Goal: Transaction & Acquisition: Download file/media

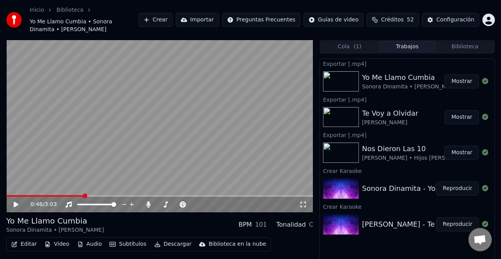
click at [462, 80] on button "Mostrar" at bounding box center [462, 81] width 34 height 14
click at [149, 204] on icon at bounding box center [149, 205] width 4 height 6
click at [12, 206] on icon at bounding box center [21, 205] width 18 height 6
click at [16, 203] on icon at bounding box center [16, 204] width 4 height 5
click at [169, 243] on button "Descargar" at bounding box center [173, 244] width 44 height 11
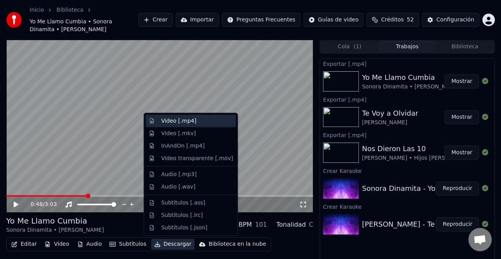
click at [197, 124] on div "Video [.mp4]" at bounding box center [197, 121] width 72 height 8
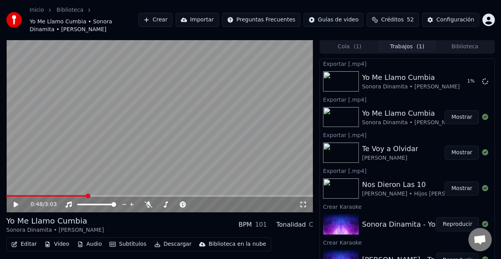
click at [461, 152] on button "Mostrar" at bounding box center [462, 153] width 34 height 14
click at [121, 221] on div "Yo Me Llamo Cumbia Sonora Dinamita • [PERSON_NAME] BPM 101 Tonalidad C" at bounding box center [159, 225] width 307 height 19
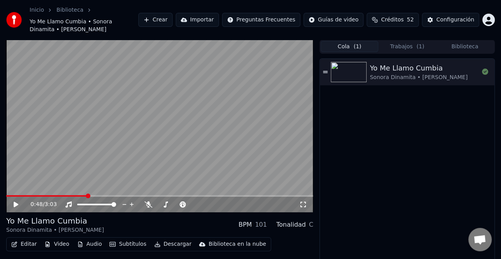
click at [357, 50] on span "( 1 )" at bounding box center [358, 47] width 8 height 8
click at [402, 48] on button "Trabajos ( 1 )" at bounding box center [408, 46] width 58 height 11
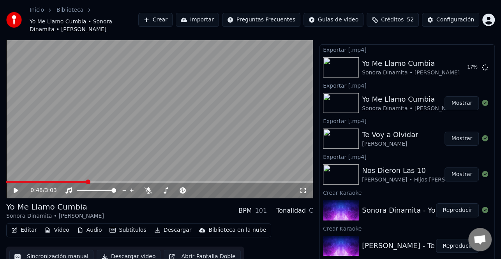
scroll to position [22, 0]
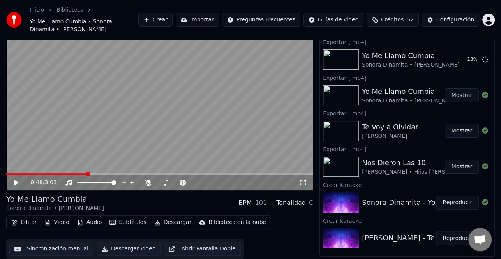
click at [464, 168] on button "Mostrar" at bounding box center [462, 167] width 34 height 14
click at [104, 195] on div "Yo Me Llamo Cumbia Sonora Dinamita • [PERSON_NAME] BPM 101 Tonalidad C" at bounding box center [159, 203] width 307 height 19
click at [455, 241] on button "Reproducir" at bounding box center [457, 238] width 43 height 14
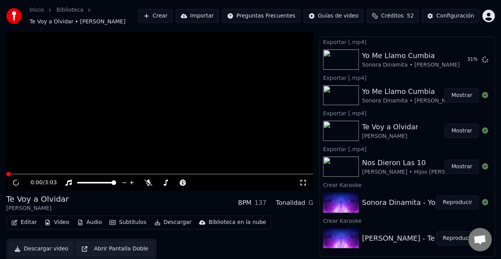
scroll to position [14, 0]
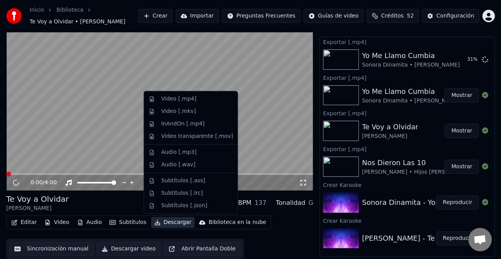
click at [171, 223] on button "Descargar" at bounding box center [173, 222] width 44 height 11
click at [193, 97] on div "Video [.mp4]" at bounding box center [197, 99] width 72 height 8
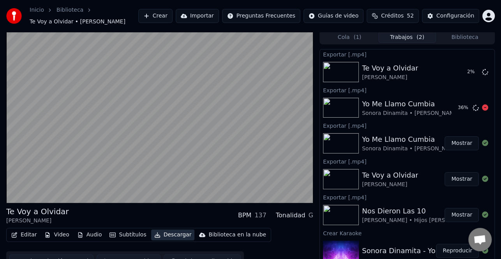
scroll to position [0, 0]
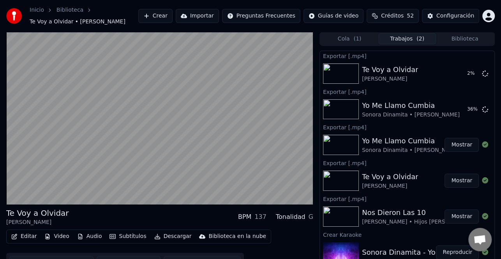
click at [400, 34] on button "Trabajos ( 2 )" at bounding box center [408, 38] width 58 height 11
click at [457, 36] on button "Biblioteca" at bounding box center [465, 38] width 58 height 11
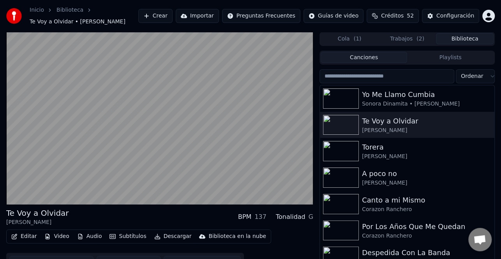
click at [356, 39] on span "( 1 )" at bounding box center [358, 39] width 8 height 8
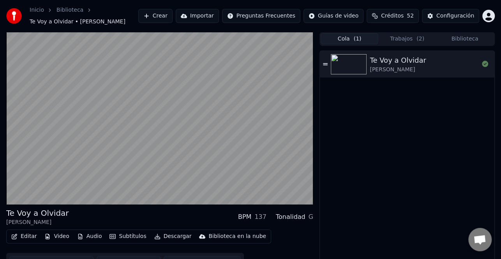
click at [395, 35] on button "Trabajos ( 2 )" at bounding box center [408, 38] width 58 height 11
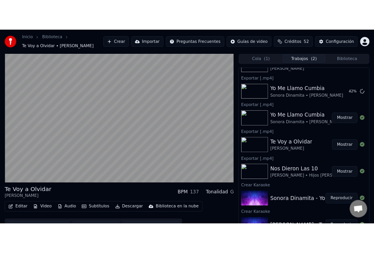
scroll to position [31, 0]
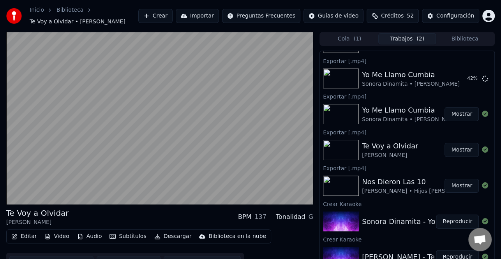
click at [468, 41] on button "Biblioteca" at bounding box center [465, 38] width 58 height 11
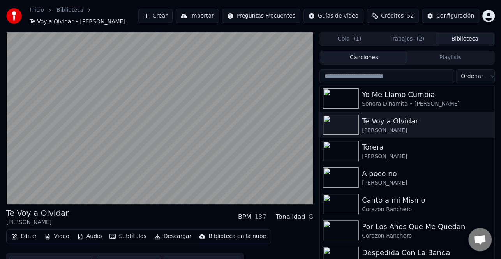
click at [373, 78] on input "search" at bounding box center [387, 76] width 135 height 14
type input "*"
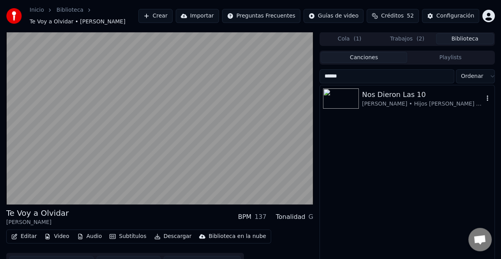
type input "******"
click at [375, 92] on div "Nos Dieron Las 10" at bounding box center [423, 94] width 122 height 11
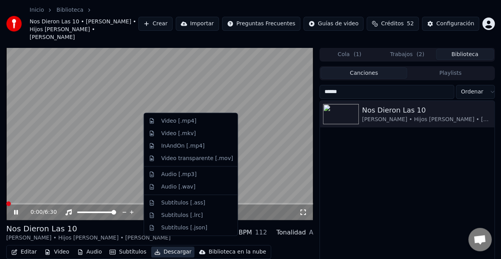
click at [171, 247] on button "Descargar" at bounding box center [173, 252] width 44 height 11
click at [38, 203] on span at bounding box center [159, 204] width 307 height 2
click at [168, 247] on button "Descargar" at bounding box center [173, 252] width 44 height 11
click at [183, 119] on div "Video [.mp4]" at bounding box center [178, 121] width 35 height 8
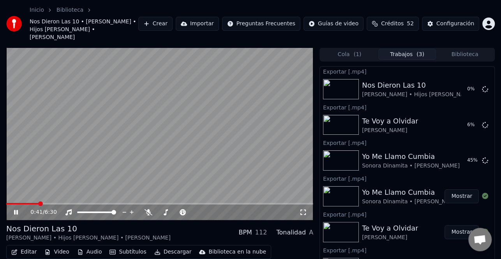
click at [21, 209] on icon at bounding box center [21, 212] width 18 height 6
